Goal: Information Seeking & Learning: Check status

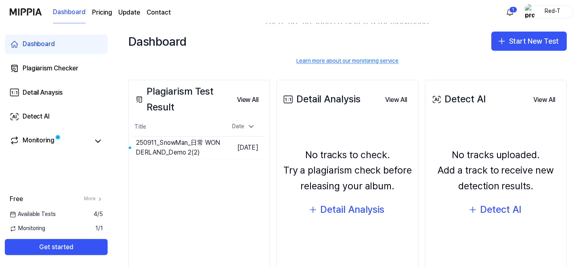
scroll to position [100, 0]
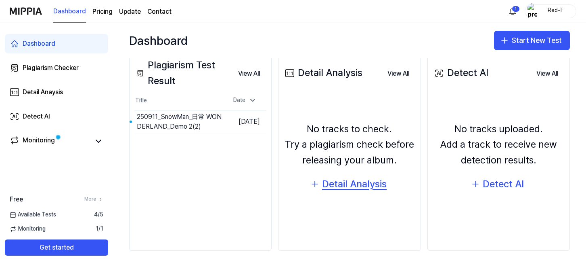
click at [344, 181] on div "Detail Analysis" at bounding box center [354, 183] width 65 height 15
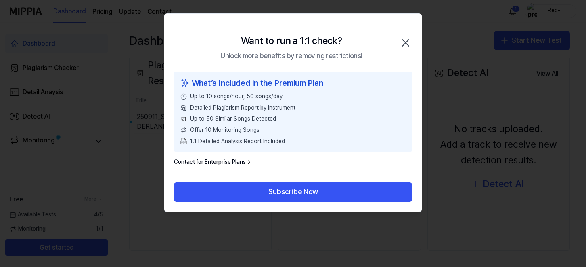
click at [408, 41] on icon "button" at bounding box center [405, 42] width 13 height 13
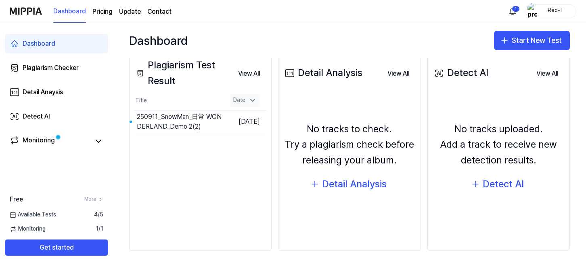
click at [254, 102] on icon at bounding box center [253, 100] width 8 height 8
click at [202, 125] on button "Go to Results" at bounding box center [202, 121] width 43 height 13
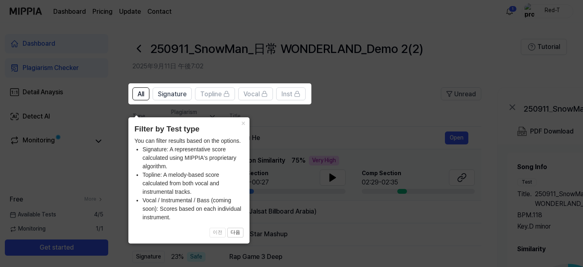
click at [309, 133] on icon at bounding box center [293, 133] width 586 height 267
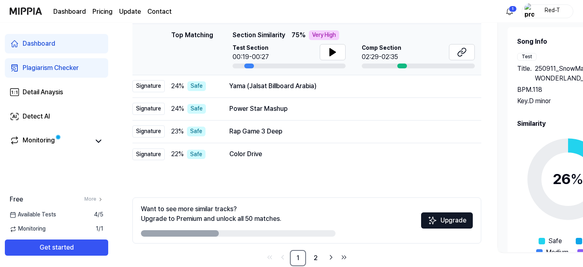
scroll to position [0, 0]
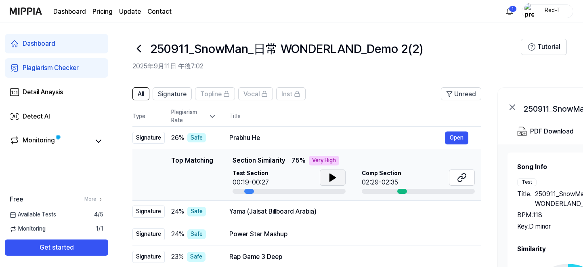
click at [328, 179] on icon at bounding box center [333, 177] width 10 height 10
click at [456, 141] on button "Open" at bounding box center [456, 137] width 23 height 13
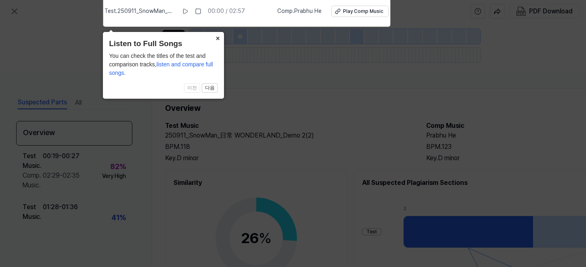
click at [215, 35] on button "×" at bounding box center [217, 37] width 13 height 11
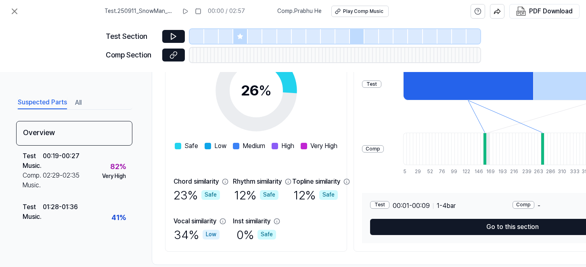
scroll to position [165, 0]
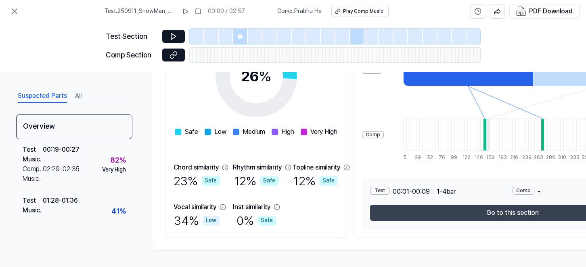
click at [506, 211] on button "Go to this section" at bounding box center [512, 212] width 285 height 16
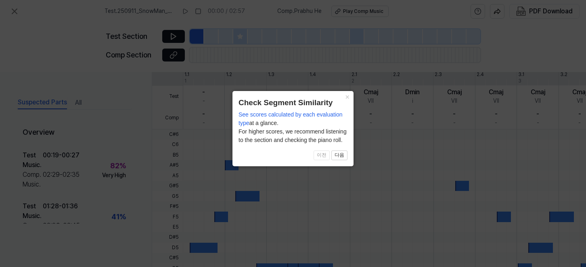
scroll to position [275, 0]
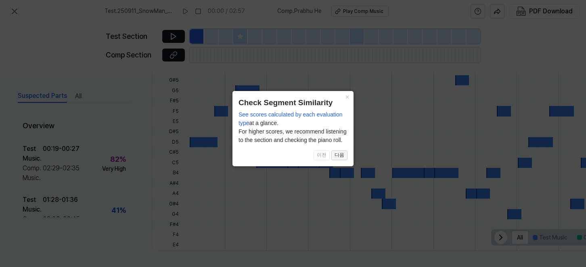
click at [336, 160] on button "다음" at bounding box center [340, 155] width 16 height 10
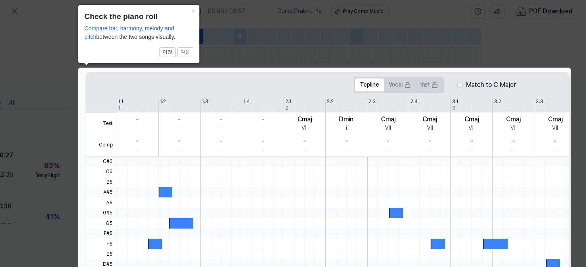
scroll to position [264, 69]
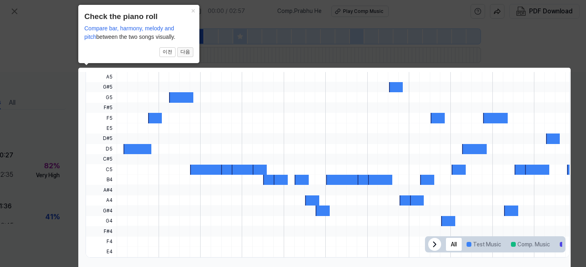
click at [188, 54] on button "다음" at bounding box center [185, 52] width 16 height 10
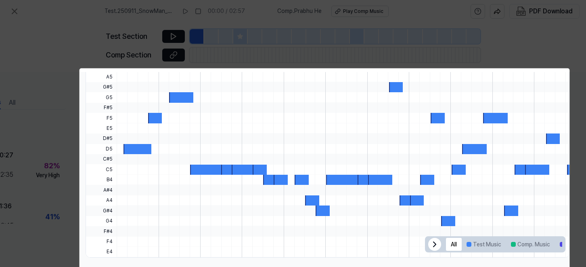
scroll to position [56, 69]
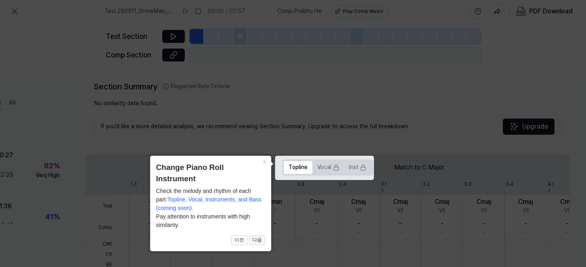
click at [259, 243] on button "다음" at bounding box center [257, 240] width 16 height 10
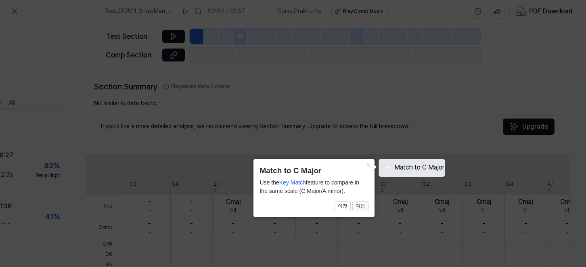
click at [355, 208] on button "다음" at bounding box center [361, 206] width 16 height 10
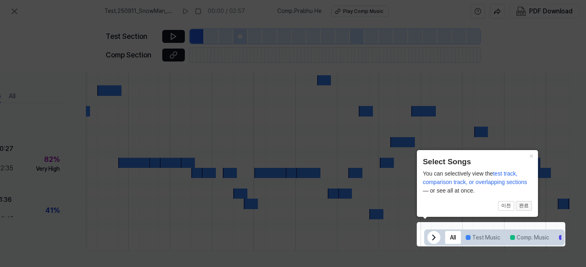
click at [526, 207] on button "완료" at bounding box center [524, 206] width 16 height 10
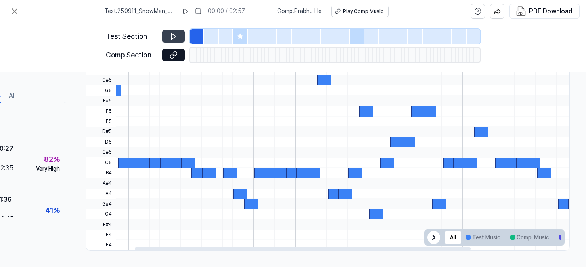
click at [175, 33] on icon at bounding box center [174, 36] width 8 height 8
click at [171, 35] on icon at bounding box center [173, 37] width 5 height 6
click at [171, 35] on icon at bounding box center [174, 36] width 8 height 8
click at [170, 141] on div at bounding box center [378, 142] width 667 height 10
click at [167, 159] on div at bounding box center [172, 162] width 24 height 10
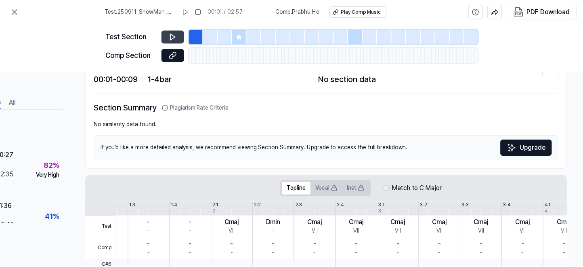
scroll to position [0, 69]
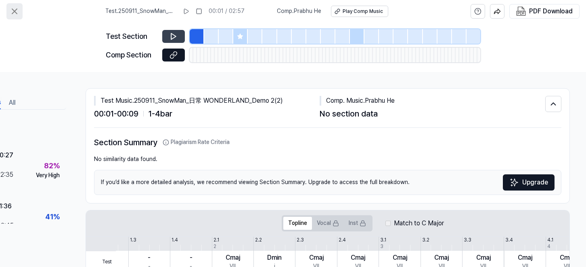
click at [15, 11] on icon at bounding box center [14, 11] width 5 height 5
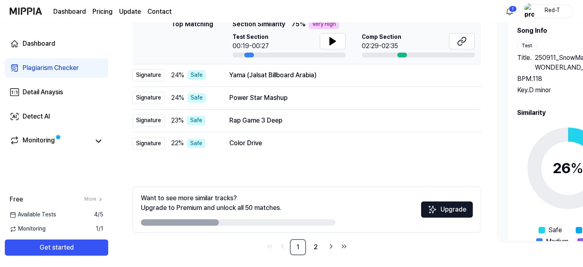
scroll to position [141, 0]
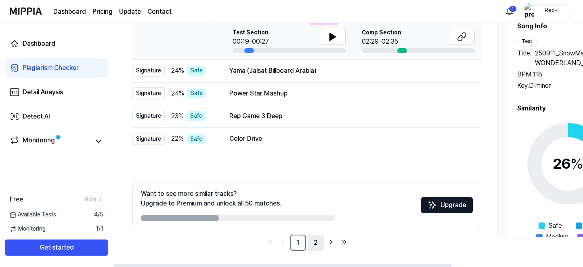
click at [313, 242] on link "2" at bounding box center [316, 242] width 16 height 16
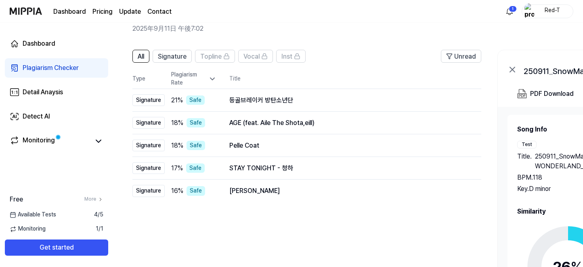
scroll to position [0, 0]
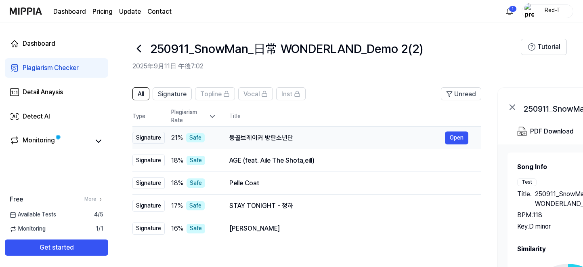
drag, startPoint x: 230, startPoint y: 139, endPoint x: 296, endPoint y: 136, distance: 65.5
click at [288, 137] on div "등골브레이커 방탄소년단" at bounding box center [337, 138] width 216 height 10
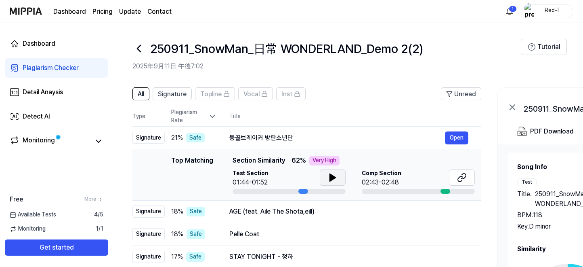
click at [341, 182] on button at bounding box center [333, 177] width 26 height 16
click at [336, 180] on icon at bounding box center [333, 177] width 10 height 10
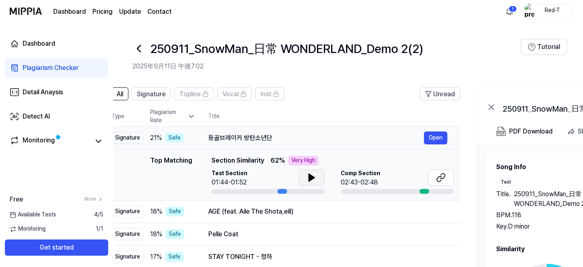
scroll to position [0, 15]
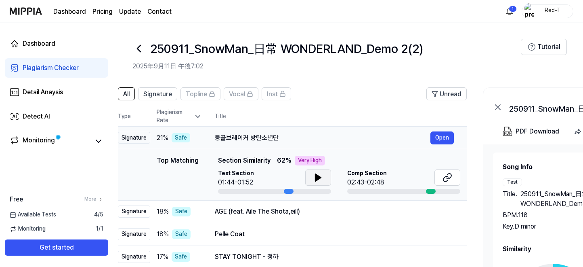
drag, startPoint x: 299, startPoint y: 138, endPoint x: 284, endPoint y: 132, distance: 15.5
click at [284, 133] on div "등골브레이커 방탄소년단" at bounding box center [323, 138] width 216 height 10
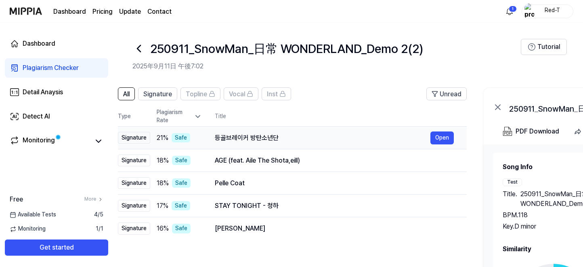
scroll to position [0, 0]
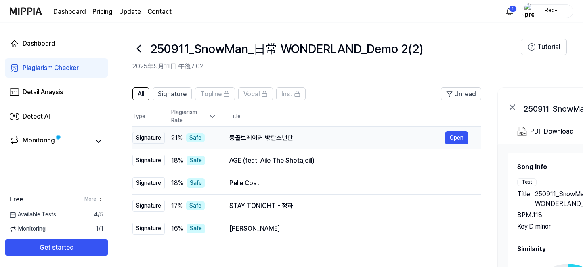
drag, startPoint x: 210, startPoint y: 134, endPoint x: 278, endPoint y: 134, distance: 67.4
click at [278, 134] on td "등골브레이커 방탄소년단 Open" at bounding box center [348, 137] width 265 height 23
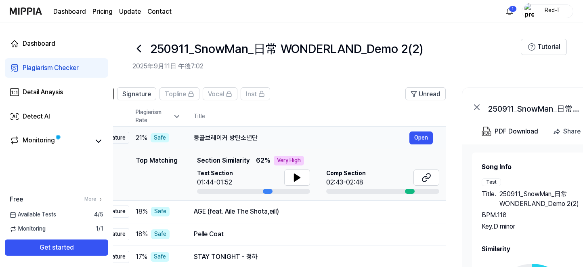
scroll to position [0, 33]
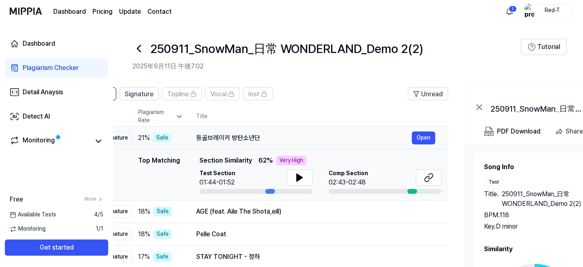
drag, startPoint x: 304, startPoint y: 136, endPoint x: 275, endPoint y: 136, distance: 29.5
click at [275, 136] on div "등골브레이커 방탄소년단" at bounding box center [304, 138] width 216 height 10
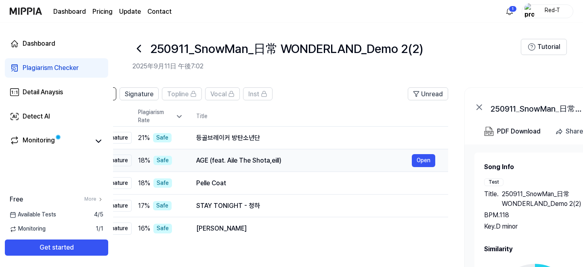
click at [256, 162] on div "AGE (feat. Aile The Shota,eill)" at bounding box center [304, 160] width 216 height 10
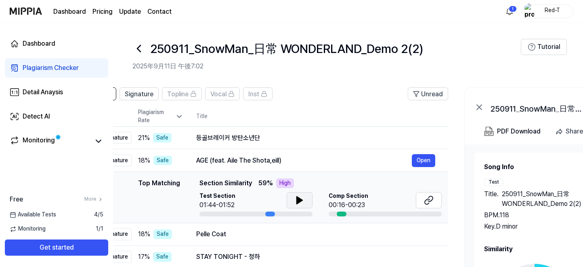
click at [304, 199] on button at bounding box center [300, 200] width 26 height 16
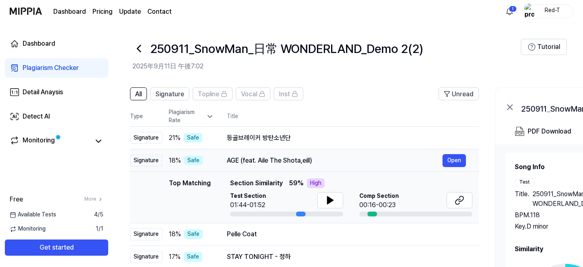
scroll to position [0, 0]
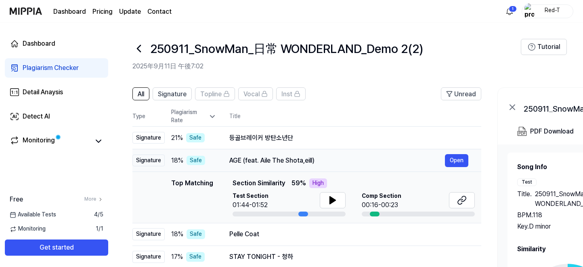
drag, startPoint x: 197, startPoint y: 157, endPoint x: 249, endPoint y: 155, distance: 51.7
click at [249, 155] on div "AGE (feat. Aile The Shota,eill)" at bounding box center [337, 160] width 216 height 10
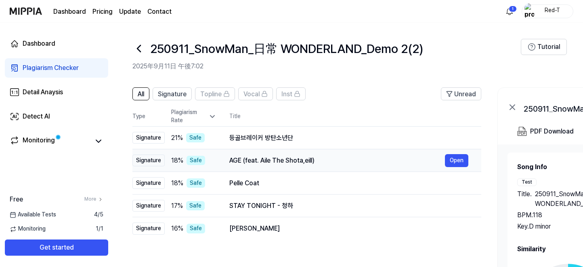
drag, startPoint x: 294, startPoint y: 158, endPoint x: 269, endPoint y: 164, distance: 26.1
click at [269, 164] on div "AGE (feat. Aile The Shota,eill)" at bounding box center [337, 160] width 216 height 10
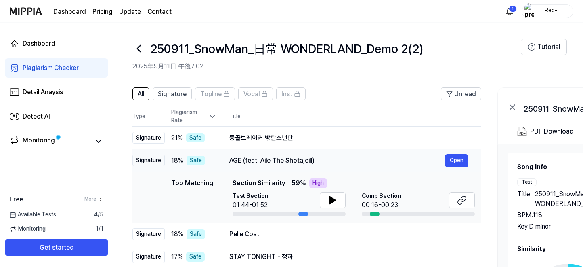
click at [271, 165] on div "AGE (feat. Aile The Shota,eill)" at bounding box center [337, 160] width 216 height 10
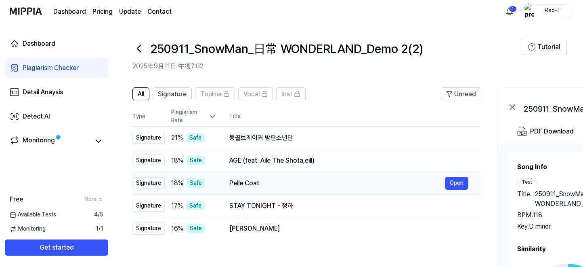
click at [254, 185] on div "Pelle Coat" at bounding box center [337, 183] width 216 height 10
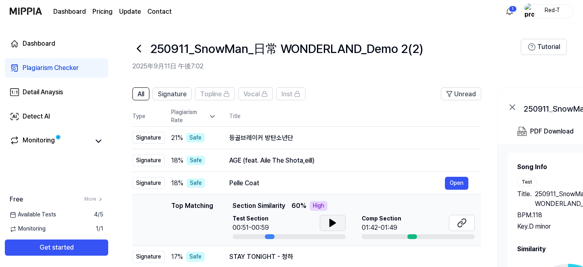
click at [333, 222] on icon at bounding box center [333, 222] width 6 height 7
click at [334, 222] on icon at bounding box center [335, 222] width 2 height 6
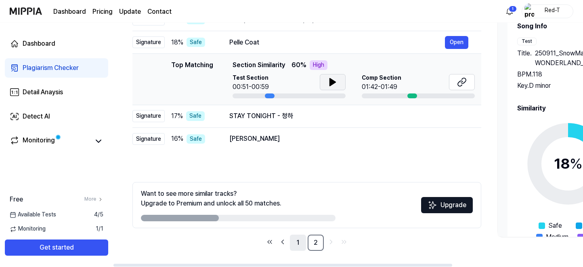
click at [297, 241] on link "1" at bounding box center [298, 242] width 16 height 16
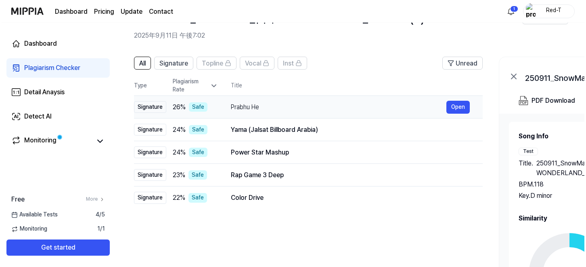
scroll to position [0, 0]
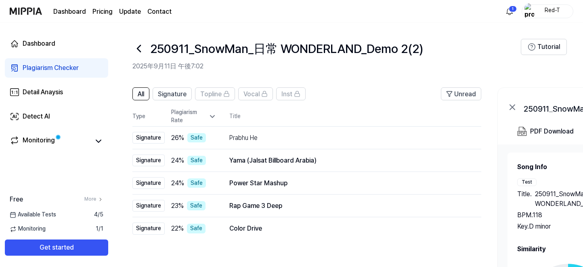
click at [139, 47] on icon at bounding box center [138, 48] width 3 height 6
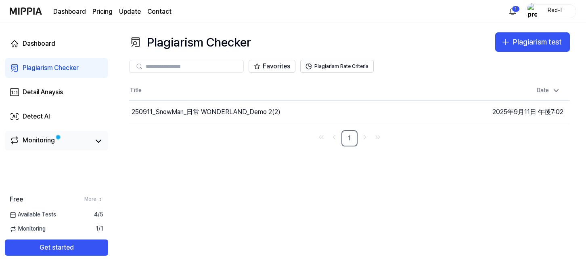
click at [56, 137] on span at bounding box center [58, 136] width 5 height 5
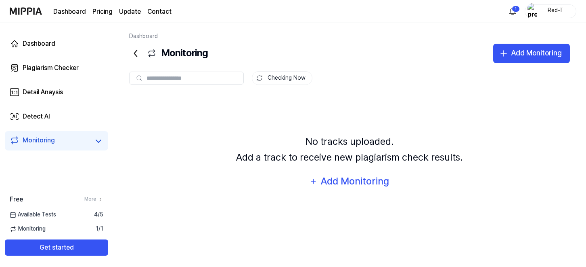
click at [138, 52] on icon at bounding box center [135, 53] width 13 height 13
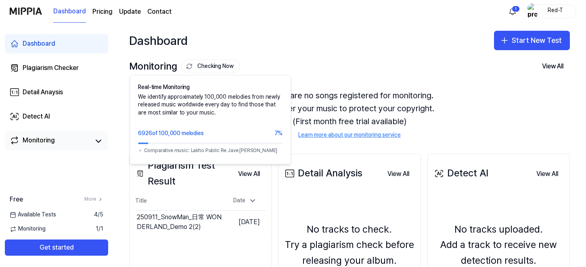
click at [223, 65] on button "Checking Now" at bounding box center [211, 66] width 59 height 14
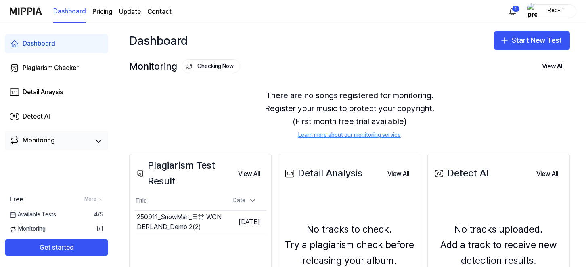
click at [214, 65] on button "Checking Now" at bounding box center [211, 66] width 59 height 14
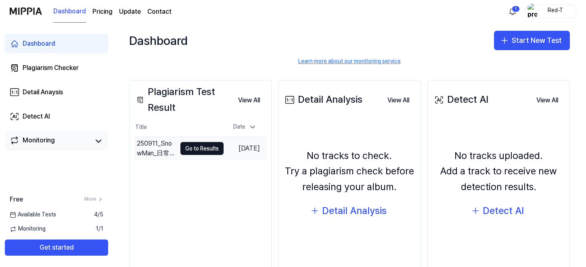
scroll to position [100, 0]
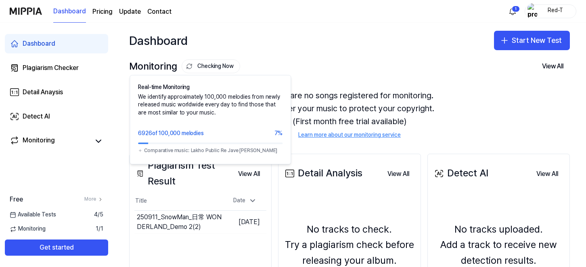
click at [210, 65] on button "Checking Now" at bounding box center [211, 66] width 59 height 14
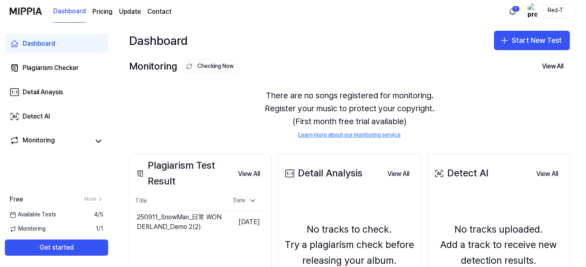
click at [210, 65] on button "Checking Now" at bounding box center [211, 66] width 59 height 14
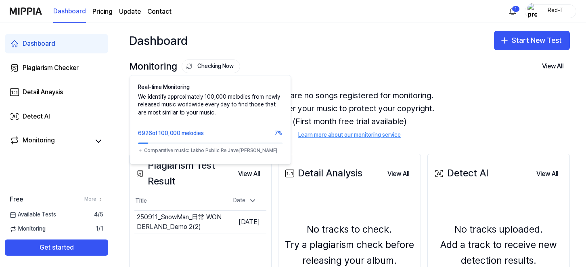
click at [208, 64] on button "Checking Now" at bounding box center [211, 66] width 59 height 14
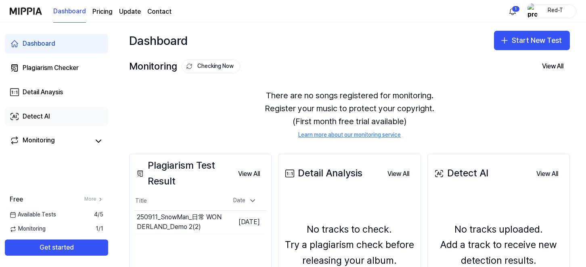
click at [41, 112] on div "Detect AI" at bounding box center [36, 116] width 27 height 10
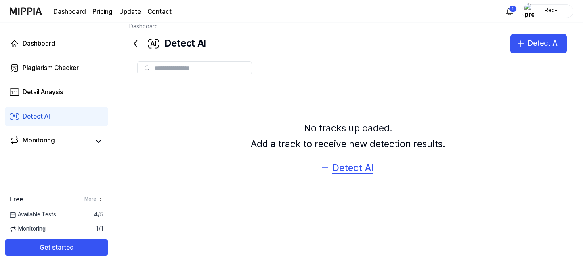
scroll to position [15, 0]
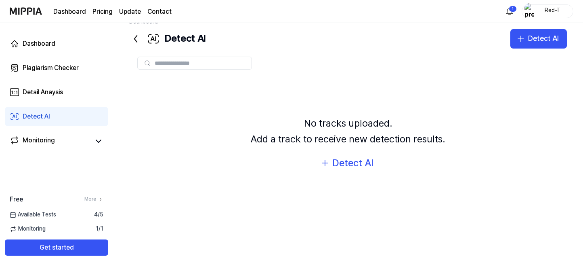
click at [33, 12] on img at bounding box center [26, 11] width 32 height 22
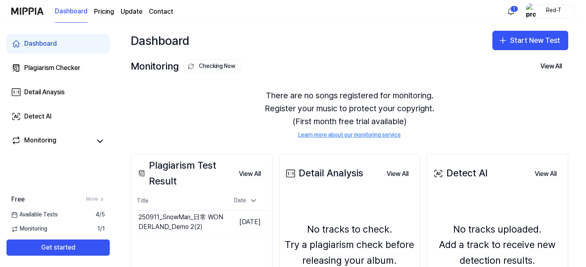
scroll to position [0, 0]
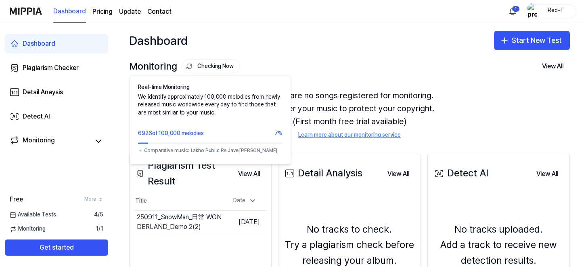
click at [219, 67] on button "Checking Now" at bounding box center [211, 66] width 59 height 14
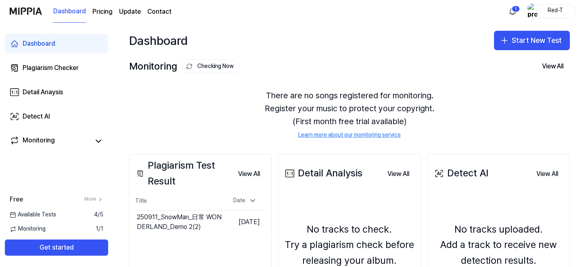
click at [218, 65] on button "Checking Now" at bounding box center [211, 66] width 59 height 14
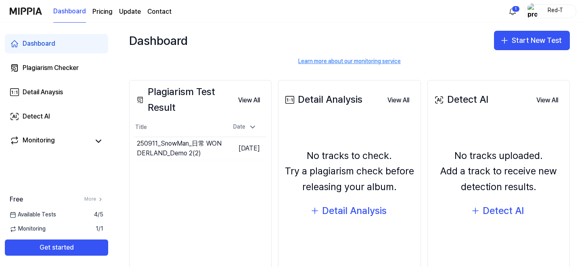
scroll to position [100, 0]
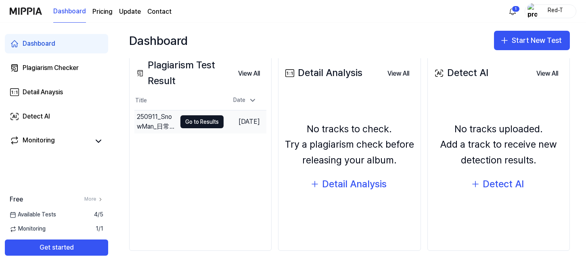
click at [254, 124] on td "[DATE]" at bounding box center [245, 121] width 43 height 23
click at [250, 75] on button "View All" at bounding box center [249, 73] width 35 height 16
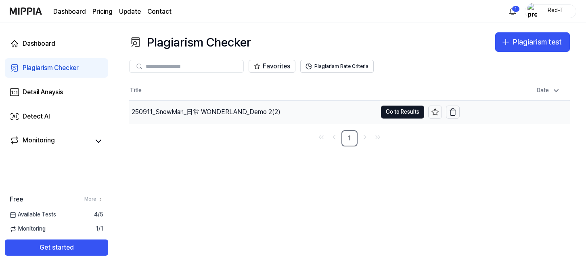
click at [250, 109] on div "250911_SnowMan_日常 WONDERLAND_Demo 2(2)" at bounding box center [206, 112] width 149 height 10
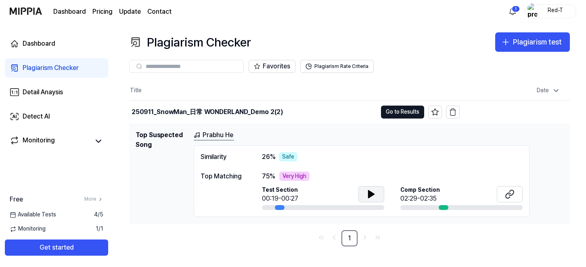
click at [370, 196] on icon at bounding box center [372, 193] width 6 height 7
click at [370, 196] on icon at bounding box center [370, 193] width 2 height 6
click at [374, 196] on icon at bounding box center [372, 194] width 10 height 10
click at [374, 196] on icon at bounding box center [373, 193] width 2 height 6
drag, startPoint x: 444, startPoint y: 205, endPoint x: 449, endPoint y: 206, distance: 5.3
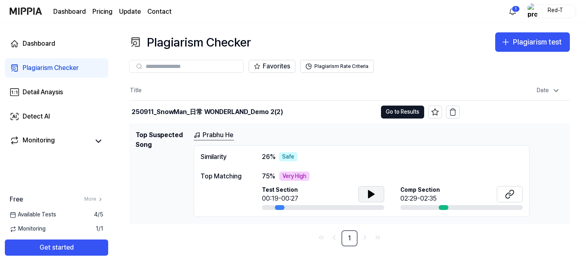
click at [449, 206] on div at bounding box center [462, 207] width 122 height 5
click at [514, 192] on button at bounding box center [510, 194] width 26 height 16
click at [369, 191] on icon at bounding box center [372, 193] width 6 height 7
click at [369, 191] on icon at bounding box center [370, 193] width 2 height 6
click at [31, 44] on div "Dashboard" at bounding box center [39, 44] width 33 height 10
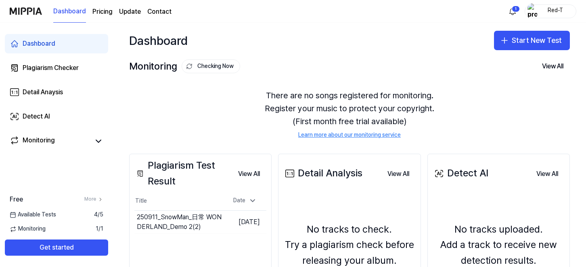
scroll to position [100, 0]
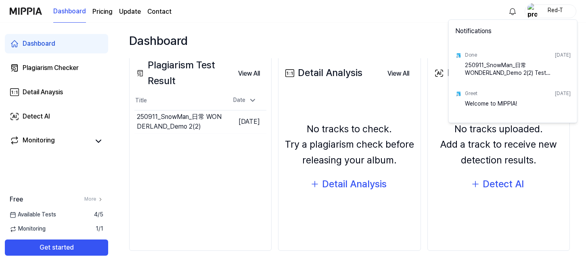
click at [569, 189] on html "Dashboard Pricing Update Contact Red-T Dashboard Plagiarism Checker Detail Anay…" at bounding box center [293, 133] width 586 height 267
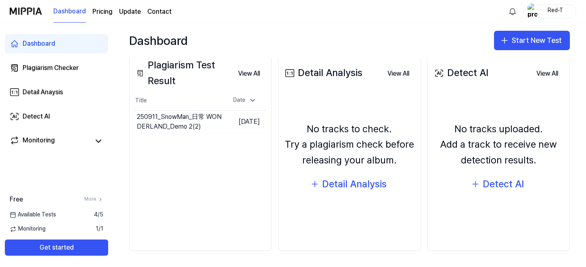
scroll to position [0, 0]
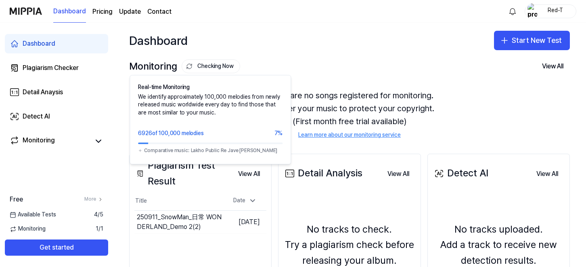
click at [205, 63] on button "Checking Now" at bounding box center [211, 66] width 59 height 14
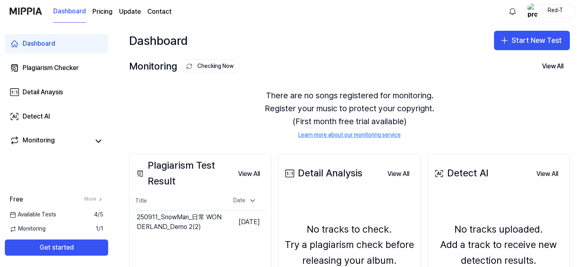
click at [205, 63] on button "Checking Now" at bounding box center [211, 66] width 59 height 14
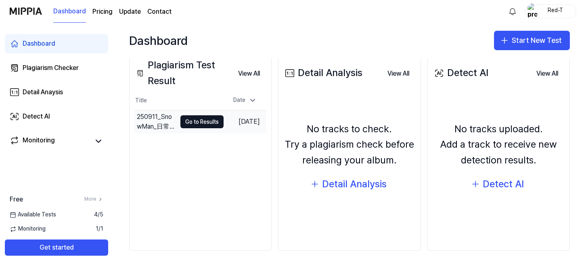
click at [224, 112] on td "[DATE]" at bounding box center [245, 121] width 43 height 23
click at [60, 69] on div "Plagiarism Checker" at bounding box center [51, 68] width 56 height 10
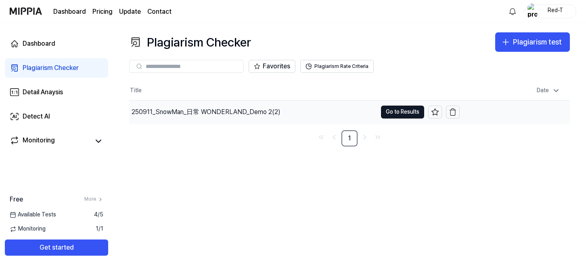
click at [225, 112] on div "250911_SnowMan_日常 WONDERLAND_Demo 2(2)" at bounding box center [206, 112] width 149 height 10
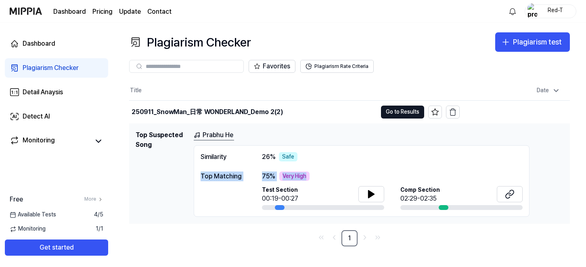
drag, startPoint x: 316, startPoint y: 176, endPoint x: 199, endPoint y: 175, distance: 116.7
click at [199, 175] on div "Similarity 26 % Safe Top Matching 75 % Very High Test Section 00:19-00:27 Comp …" at bounding box center [362, 181] width 336 height 72
drag, startPoint x: 264, startPoint y: 156, endPoint x: 304, endPoint y: 174, distance: 44.1
click at [304, 174] on div "Similarity 26 % Safe Top Matching 75 % Very High Test Section 00:19-00:27 Comp …" at bounding box center [362, 181] width 336 height 72
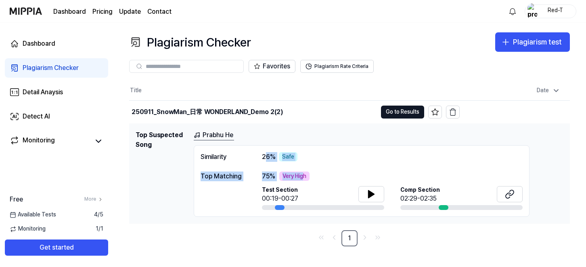
drag, startPoint x: 304, startPoint y: 174, endPoint x: 290, endPoint y: 181, distance: 16.6
click at [290, 181] on div "Very High" at bounding box center [294, 176] width 30 height 10
click at [282, 178] on div "Very High" at bounding box center [294, 176] width 30 height 10
drag, startPoint x: 282, startPoint y: 178, endPoint x: 266, endPoint y: 176, distance: 16.3
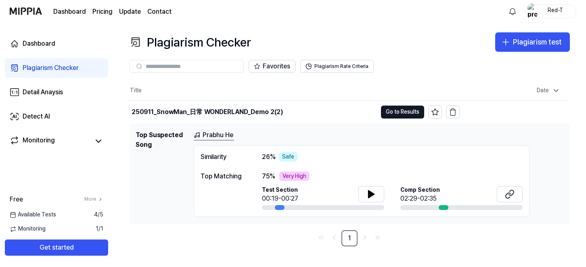
click at [266, 176] on span "75 %" at bounding box center [268, 176] width 13 height 10
click at [227, 135] on link "Prabhu He" at bounding box center [214, 135] width 40 height 10
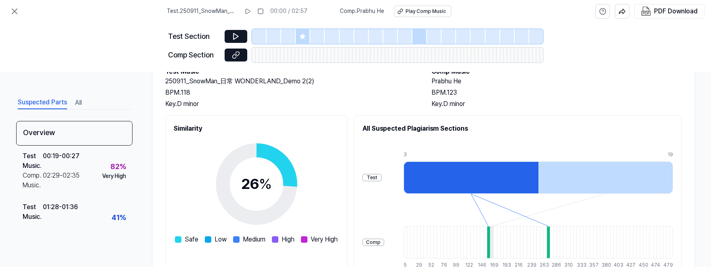
scroll to position [0, 0]
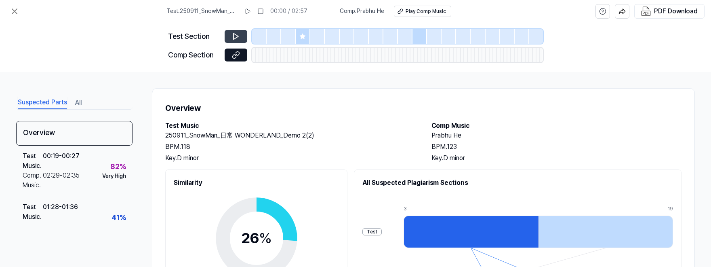
click at [237, 39] on icon at bounding box center [236, 36] width 8 height 8
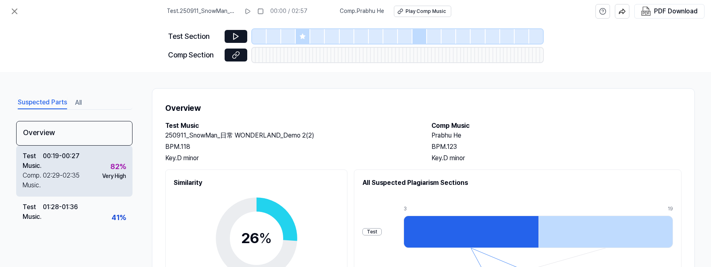
click at [110, 173] on div "Very High" at bounding box center [114, 176] width 24 height 8
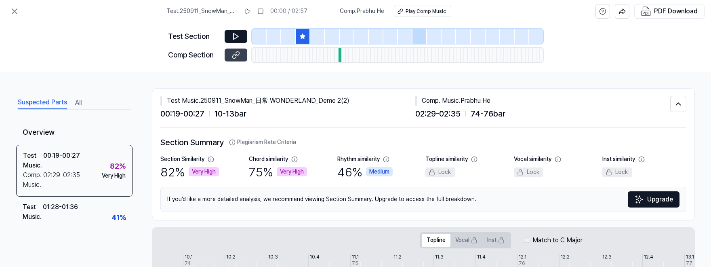
click at [241, 55] on button at bounding box center [236, 54] width 23 height 13
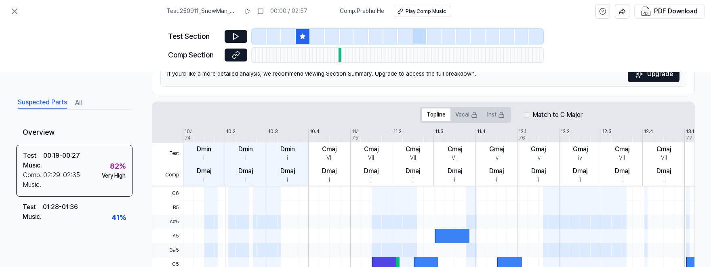
scroll to position [251, 0]
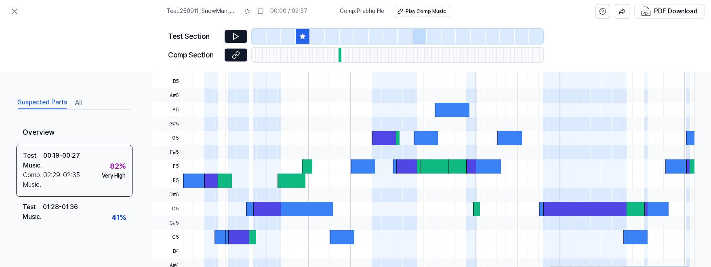
click at [292, 181] on div at bounding box center [291, 180] width 28 height 14
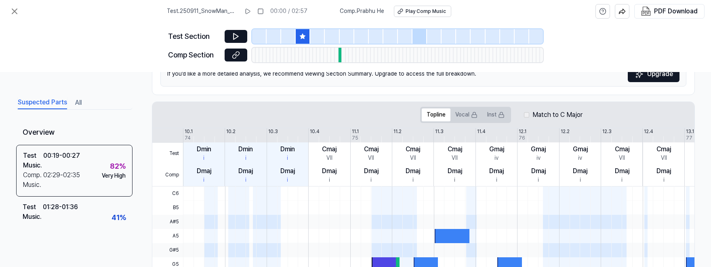
scroll to position [0, 0]
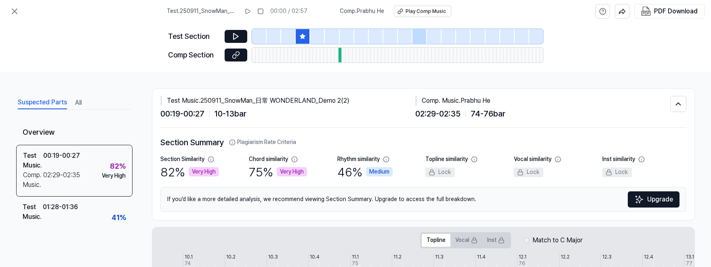
click at [197, 174] on div "Very High" at bounding box center [204, 172] width 30 height 10
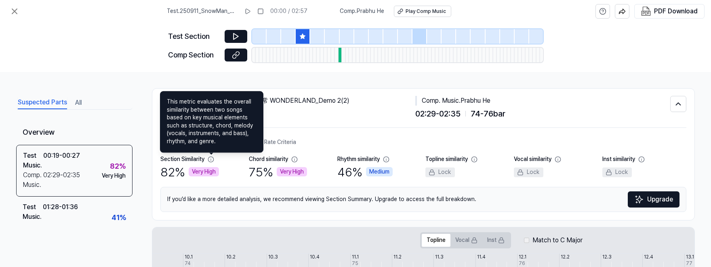
click at [210, 158] on icon at bounding box center [211, 159] width 6 height 6
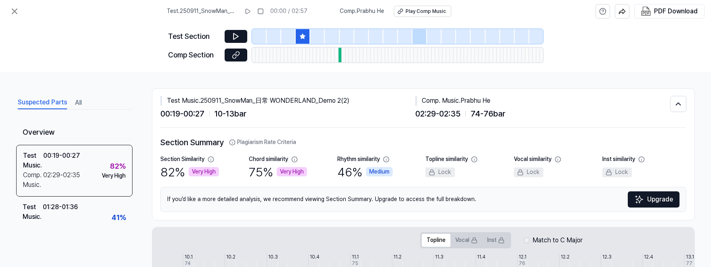
click at [197, 174] on div "Very High" at bounding box center [204, 172] width 30 height 10
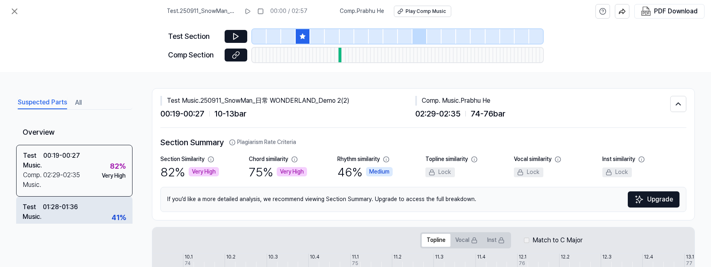
click at [61, 222] on div "02:39 - 02:45" at bounding box center [61, 230] width 37 height 19
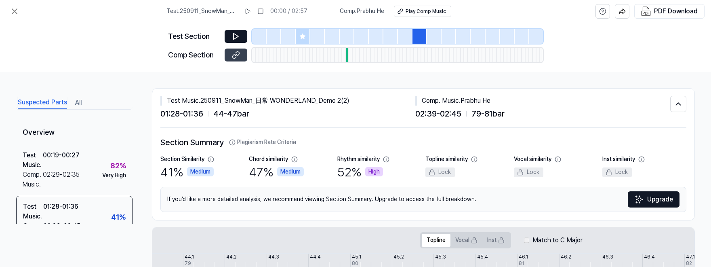
click at [233, 51] on icon at bounding box center [236, 55] width 8 height 8
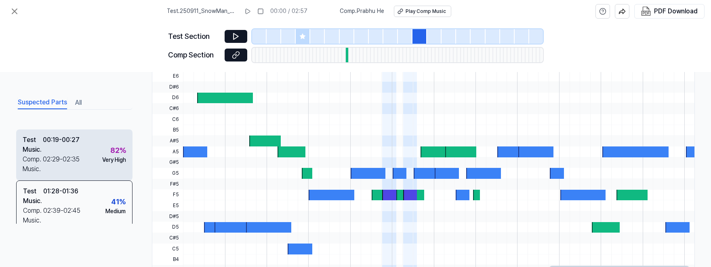
scroll to position [23, 0]
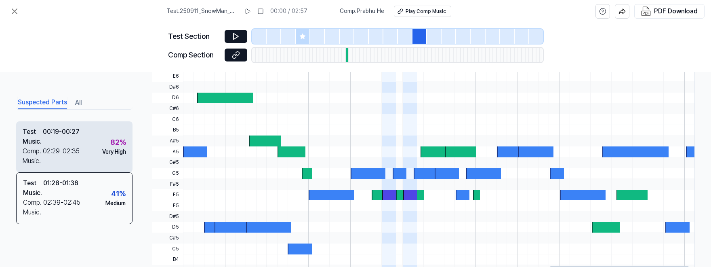
click at [94, 157] on div "Test Music . 00:19 - 00:27 Comp. Music . 02:29 - 02:35 82 % Very High" at bounding box center [74, 146] width 116 height 51
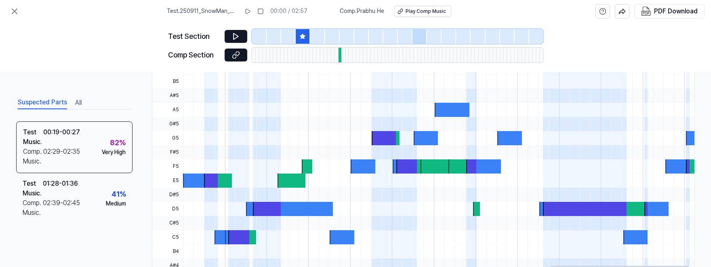
click at [84, 103] on div "Suspected Parts All" at bounding box center [74, 101] width 116 height 15
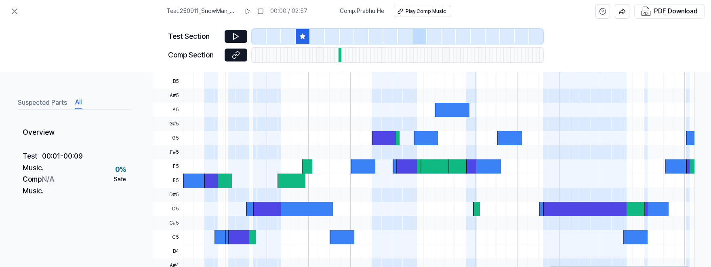
click at [80, 103] on button "All" at bounding box center [78, 102] width 6 height 13
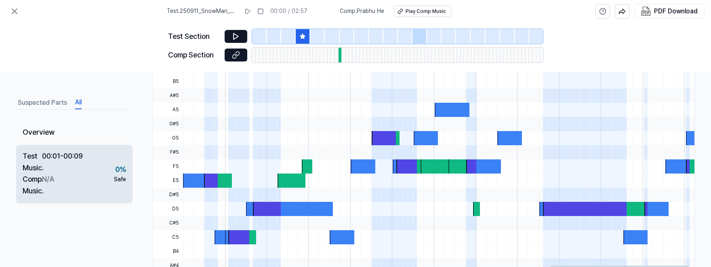
scroll to position [0, 0]
